Goal: Check status: Check status

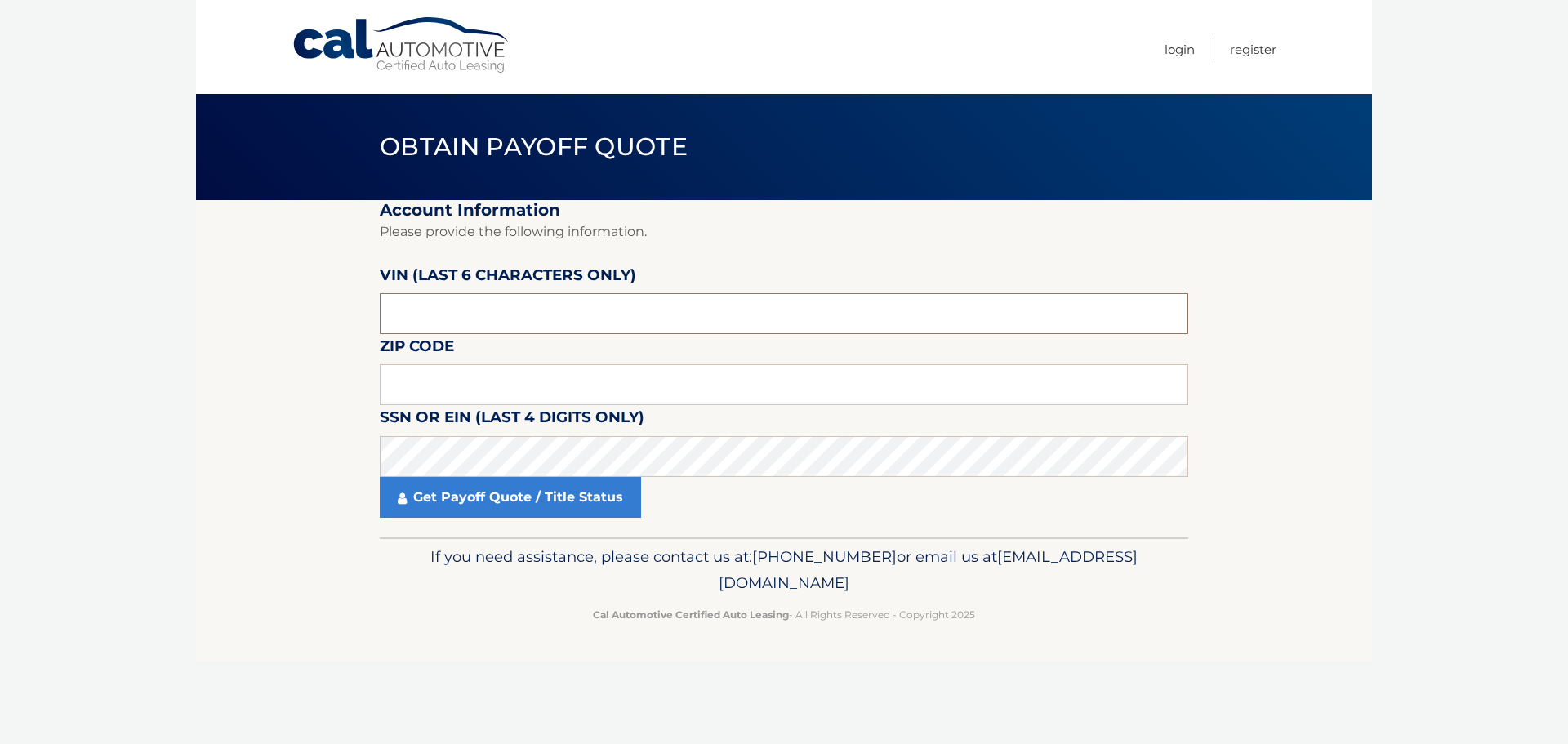
click at [476, 313] on input "text" at bounding box center [784, 313] width 809 height 41
click at [467, 298] on input "text" at bounding box center [784, 313] width 809 height 41
paste input "421128"
type input "421128"
click at [466, 393] on input "text" at bounding box center [784, 385] width 809 height 41
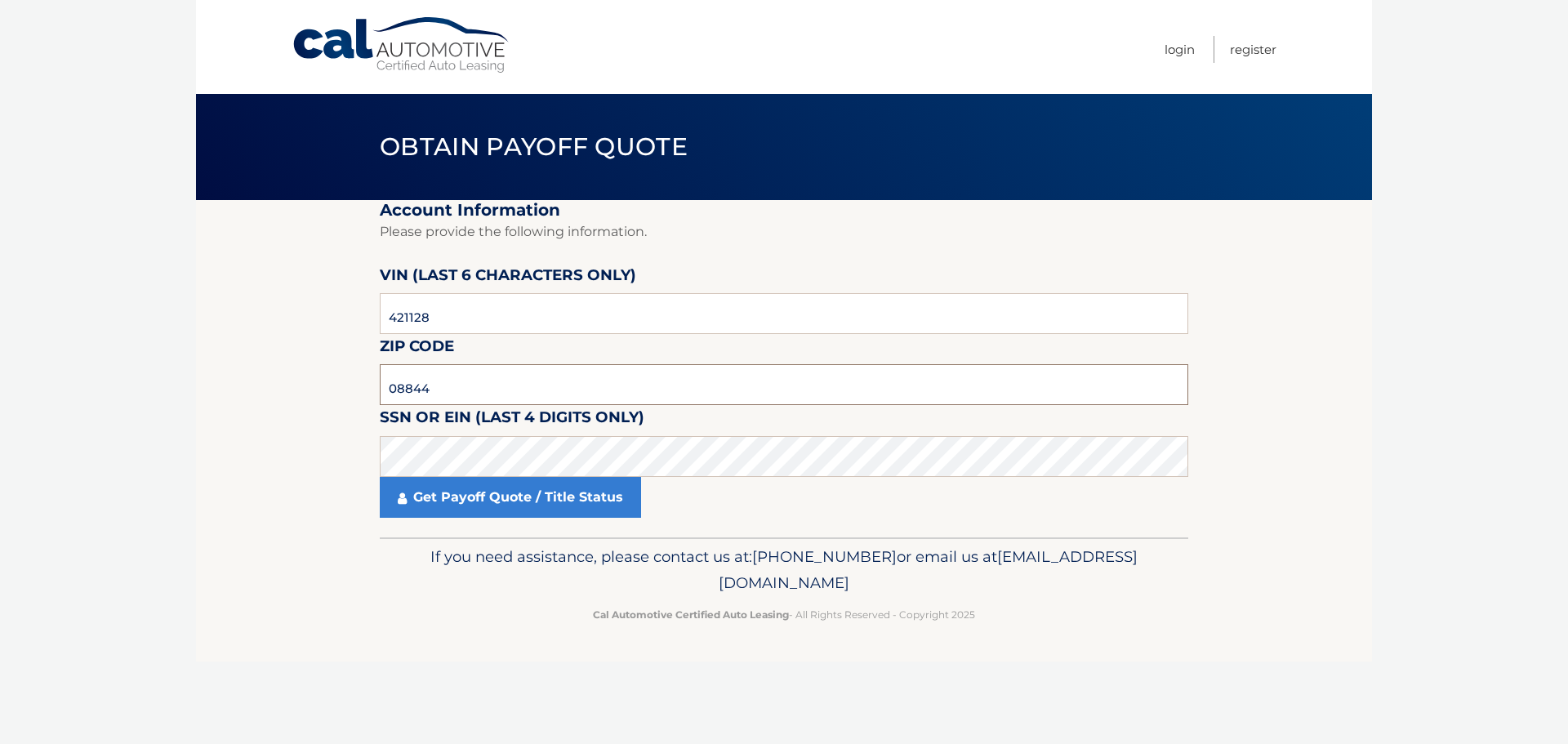
type input "08844"
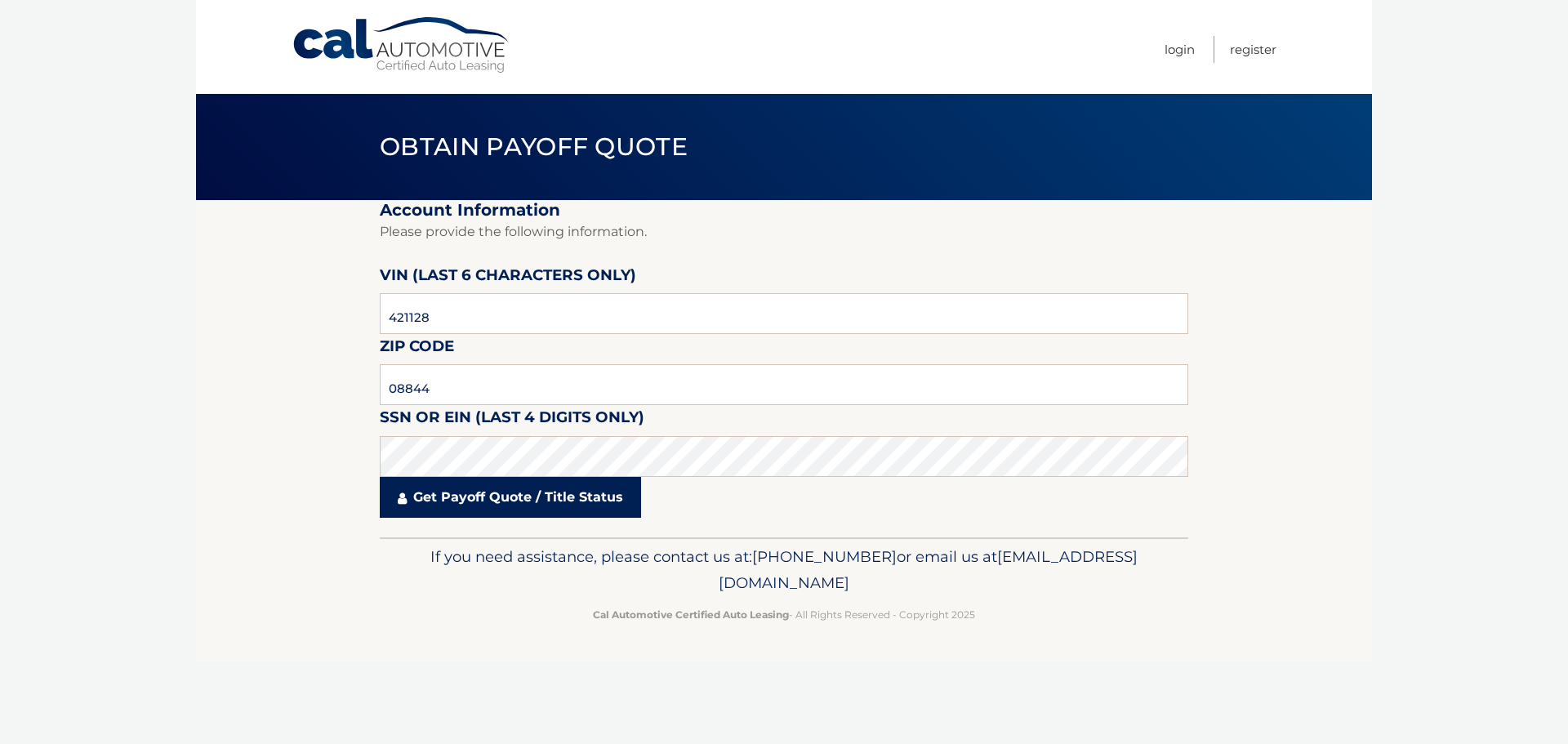
click at [480, 499] on link "Get Payoff Quote / Title Status" at bounding box center [511, 498] width 262 height 41
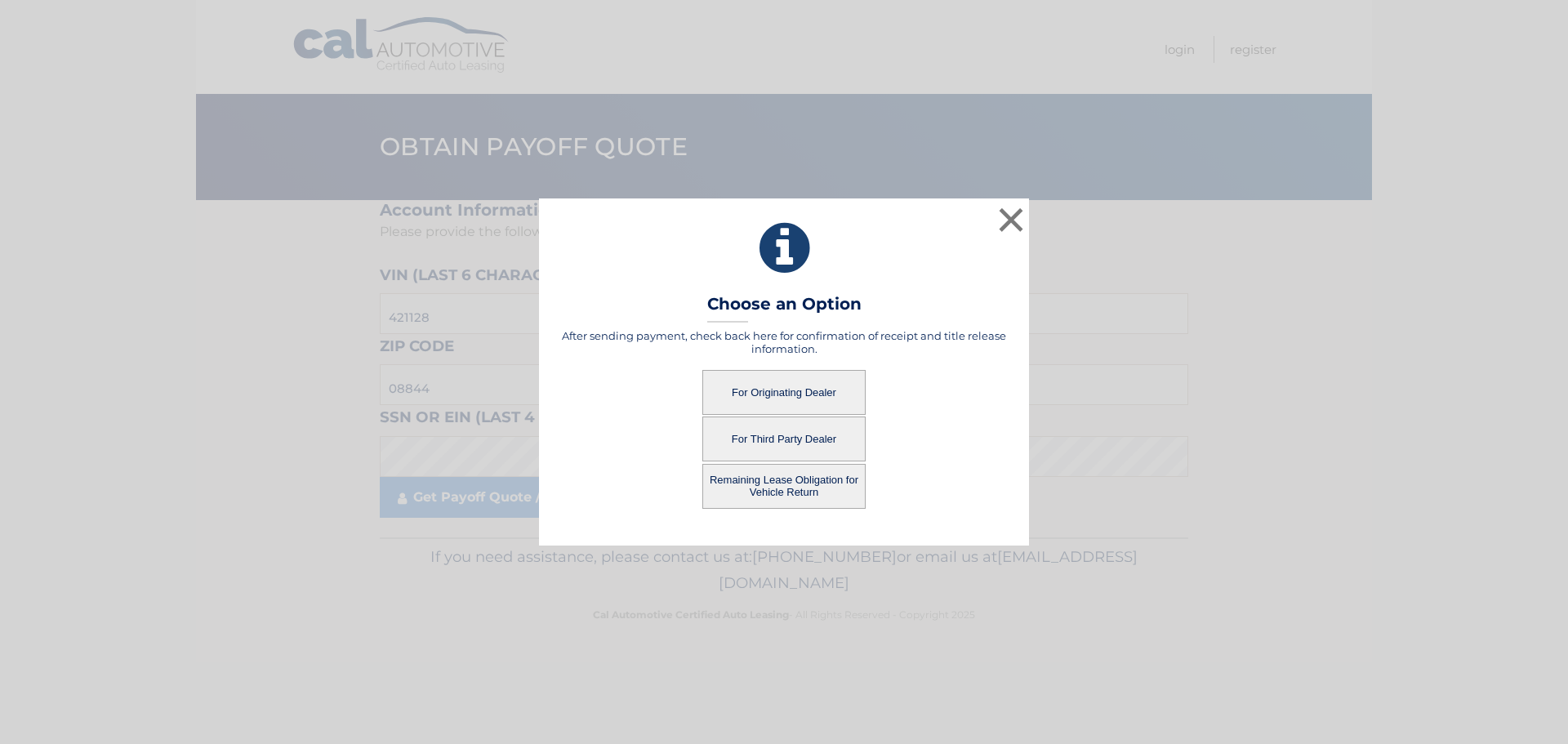
click at [772, 398] on button "For Originating Dealer" at bounding box center [784, 393] width 163 height 45
click at [842, 386] on button "For Originating Dealer" at bounding box center [784, 393] width 163 height 45
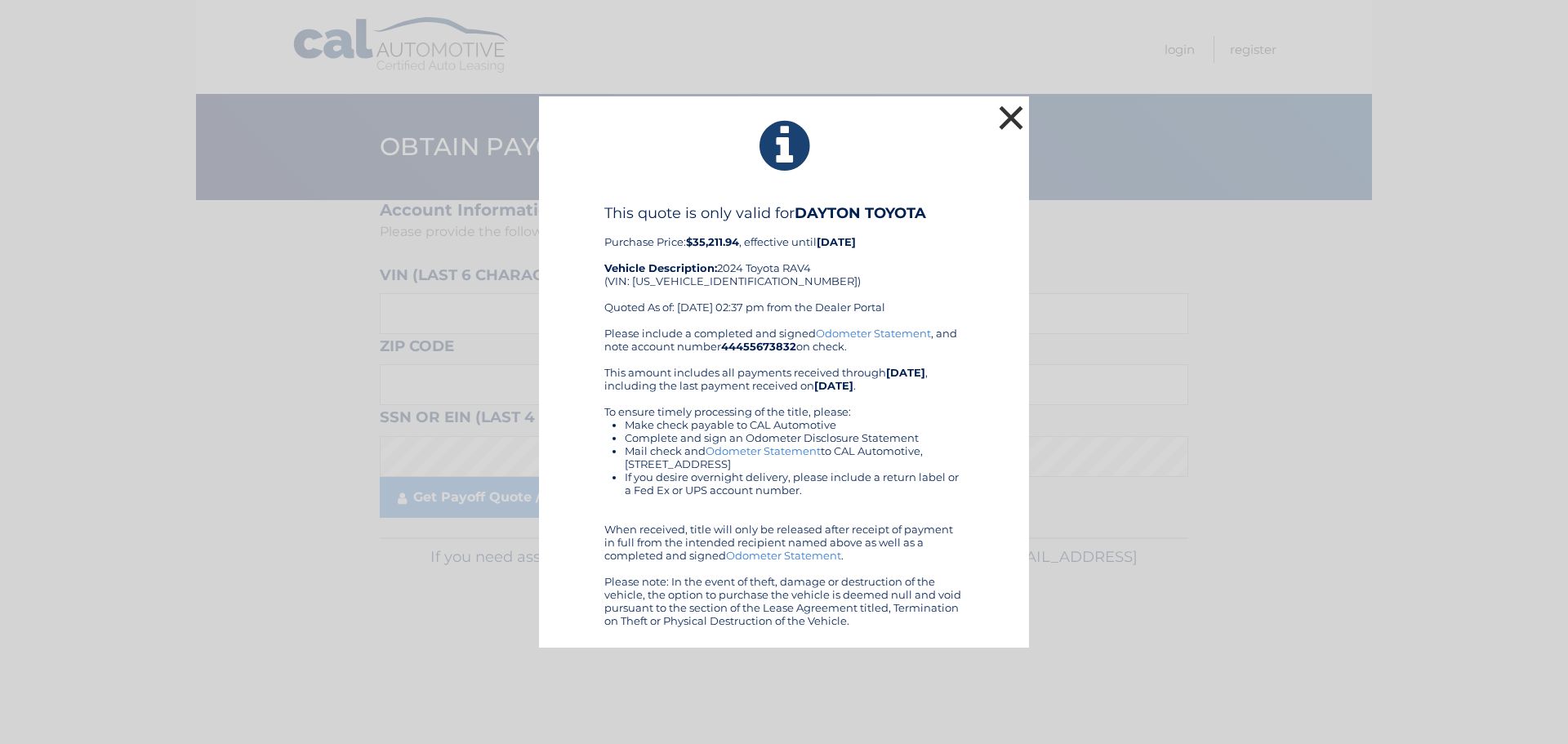
click at [1008, 126] on button "×" at bounding box center [1011, 117] width 32 height 32
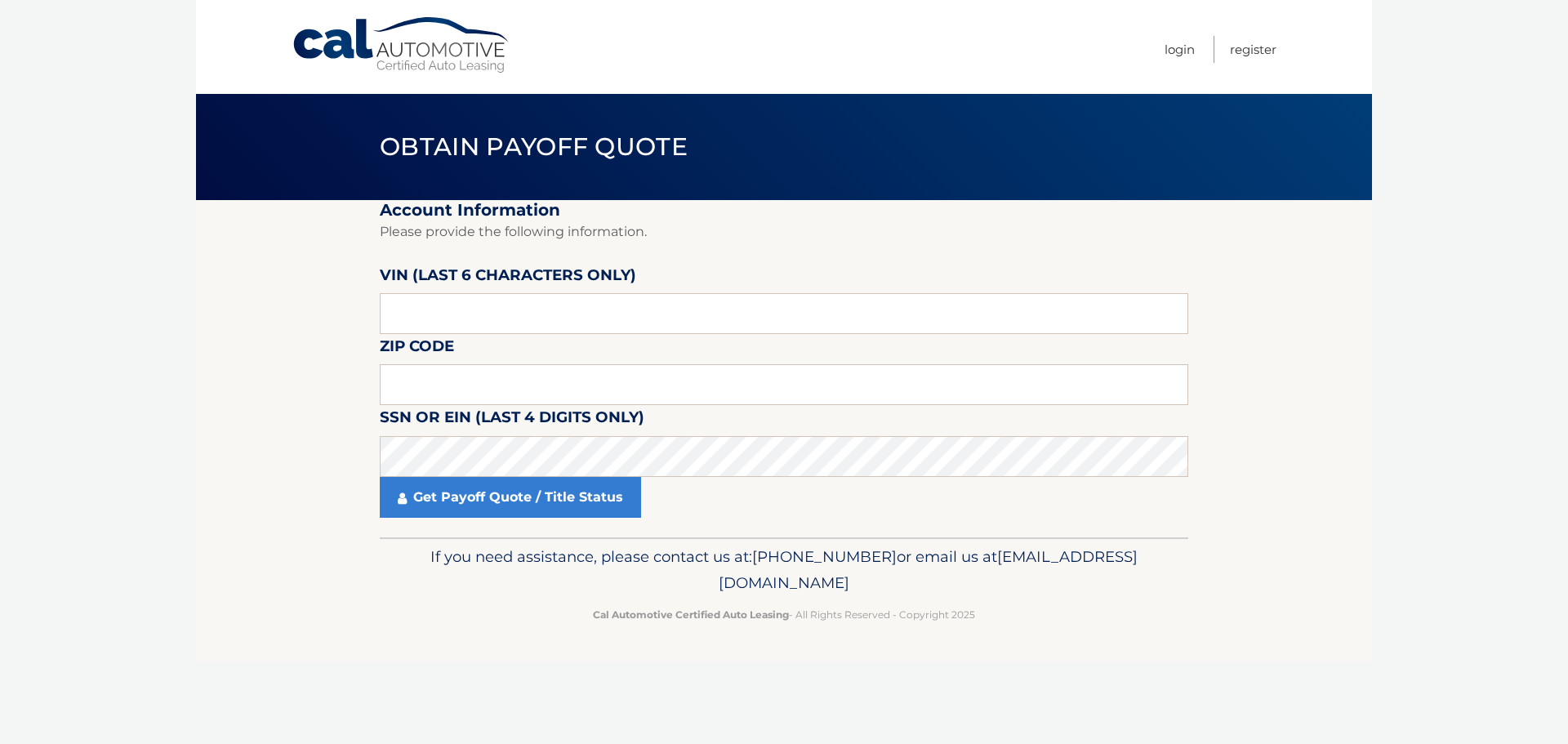
drag, startPoint x: 1394, startPoint y: 1, endPoint x: 1017, endPoint y: 32, distance: 378.3
click at [1017, 32] on nav "Menu Login Register" at bounding box center [901, 47] width 752 height 94
